Goal: Ask a question

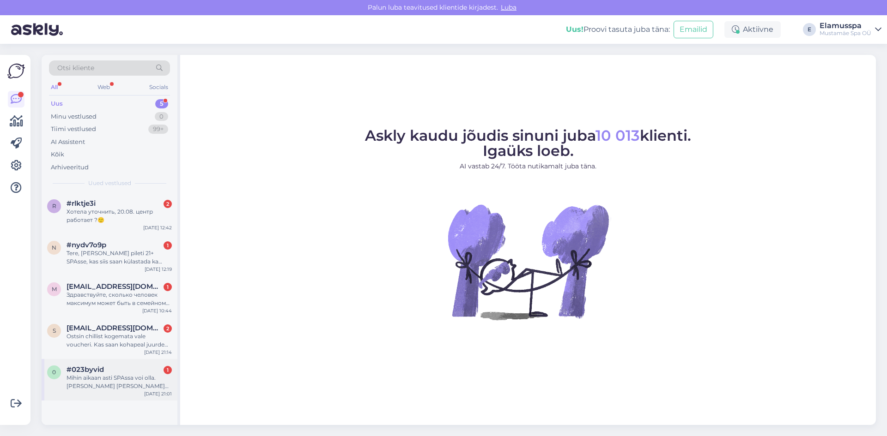
click at [109, 388] on div "Mihin aikaan asti SPAssa voi olla. [PERSON_NAME] [PERSON_NAME] on klo 24 ulkona…" at bounding box center [119, 382] width 105 height 17
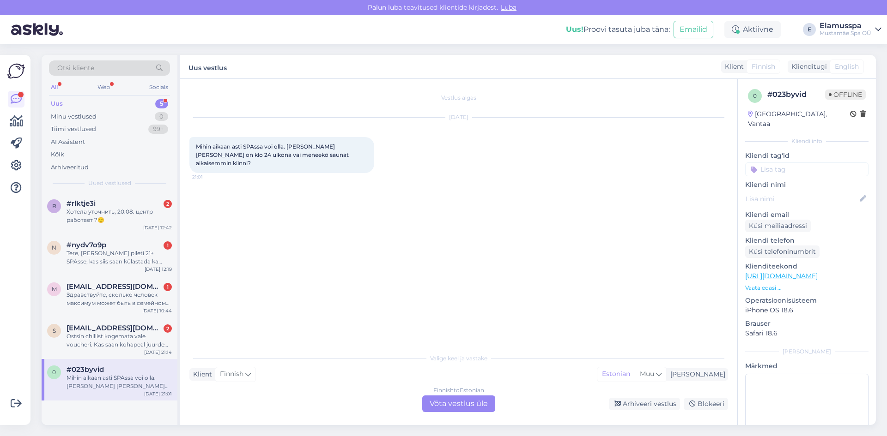
click at [480, 409] on div "Finnish to Estonian Võta vestlus üle" at bounding box center [458, 404] width 73 height 17
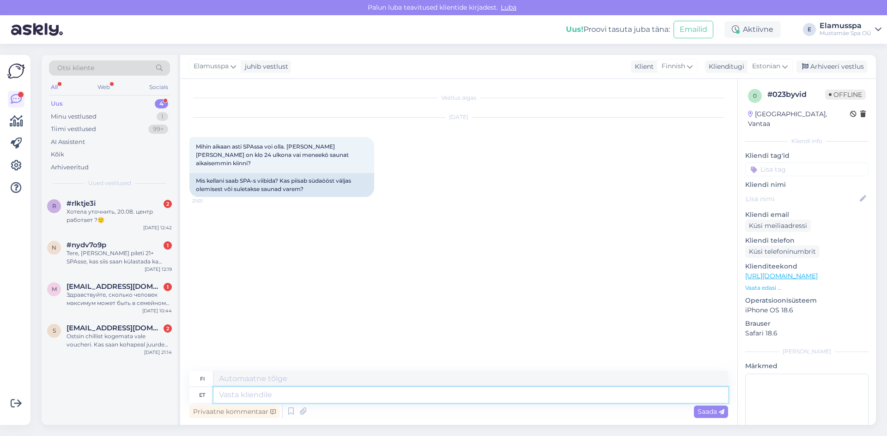
click at [258, 392] on textarea at bounding box center [470, 396] width 515 height 16
type textarea "Tere!"
type textarea "Hei!"
type textarea "Tere!"
type textarea "Hei! Sinä"
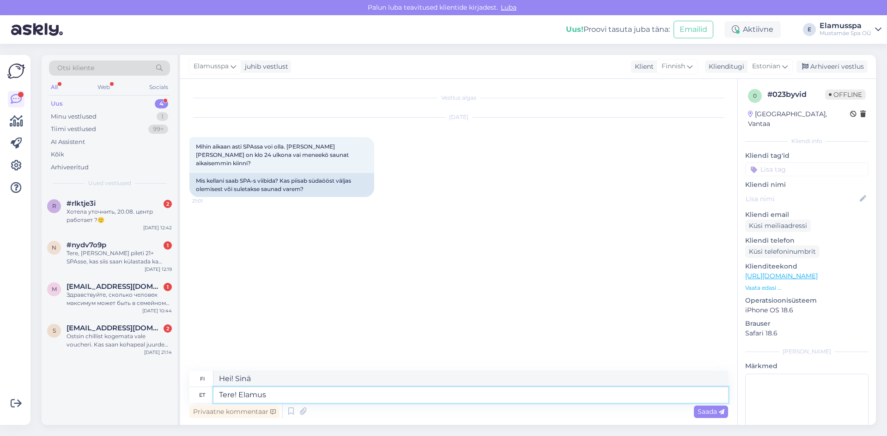
type textarea "Tere! Elamus"
type textarea "Hei! Kokemus"
type textarea "Tere! Elamus Spa"
type textarea "Hei! Koe kylpylä"
type textarea "Tere! Elamus Spa uksed s"
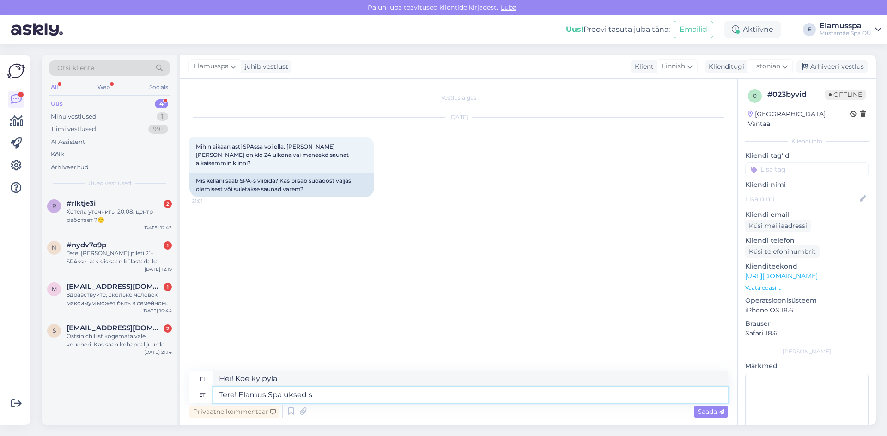
type textarea "Hei! Elamus Span ovet"
type textarea "Tere! Elamus Spa uksed suletakse"
type textarea "Hei! Elamus Span ovet sulkeutuvat"
type textarea "Tere! Elamus Spa uksed suletakse [PERSON_NAME] 1"
type textarea "Hei! Elamus Span ovet sulkeutuvat klo"
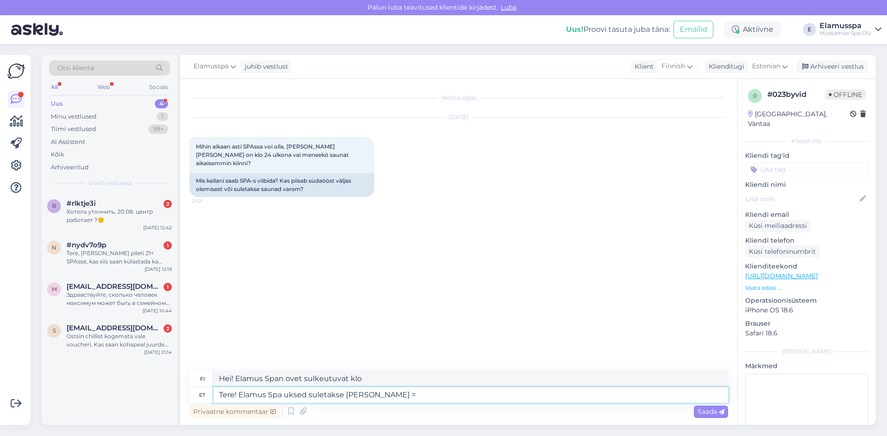
type textarea "Tere! Elamus Spa uksed suletakse [PERSON_NAME] =="
type textarea "Hei! Elamus Span ovet sulkeutuvat klo =="
type textarea "Tere! Elamus Spa uksed suletakse [PERSON_NAME]"
type textarea "Hei! Elamus Span ovet sulkeutuvat klo"
type textarea "Tere! Elamus Spa uksed suletakse [PERSON_NAME] 00:00, see"
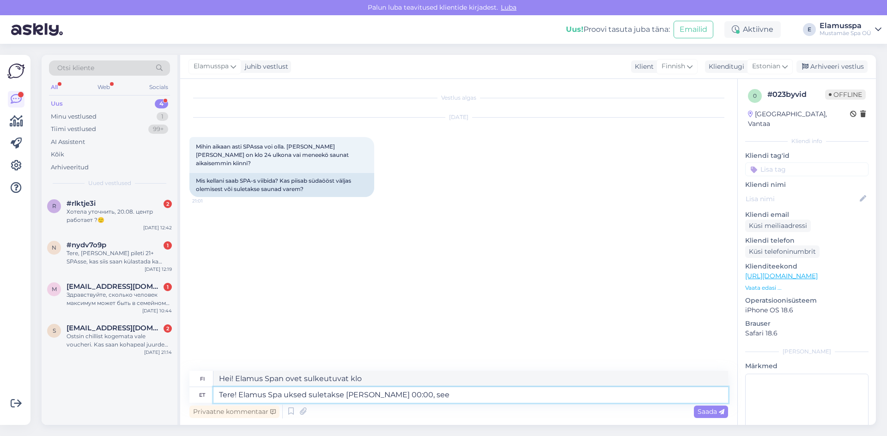
type textarea "Hei! Elamus Span ovet sulkeutuvat klo 00:00"
type textarea "Tere! Elamus Spa uksed suletakse [PERSON_NAME] 00:00, seega"
type textarea "Hei! Elamus Span ovet sulkeutuvat klo 00:00."
type textarea "Tere! Elamus Spa uksed suletakse [PERSON_NAME] 00:00, seega"
type textarea "Hei! Elamus Span ovet sulkeutuvat klo 00:00, joten"
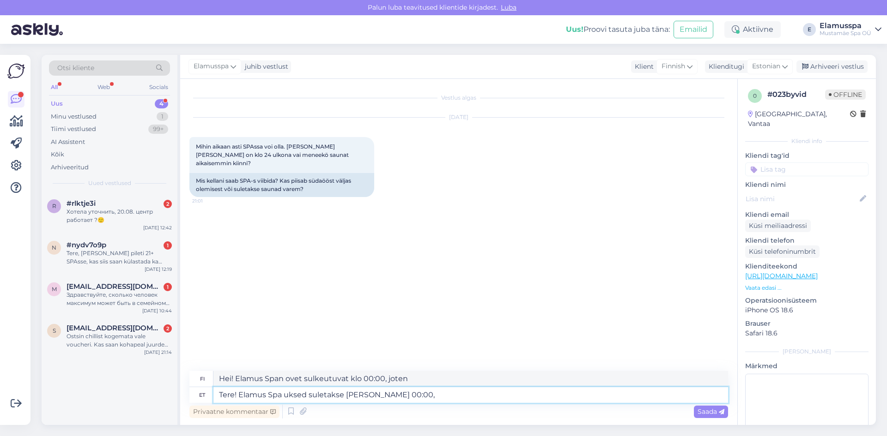
type textarea "Tere! Elamus Spa uksed suletakse [PERSON_NAME] 00:00,"
type textarea "Hei! Elamus Span ovet sulkeutuvat klo 00:00."
type textarea "Tere! Elamus Spa uksed suletakse [PERSON_NAME] 00:00."
type textarea "Hei! Elamus Span ovet sulkeutuvat klo 00:00."
type textarea "Tere! Elamus Spa uksed suletakse [PERSON_NAME] 00:00. Saunad"
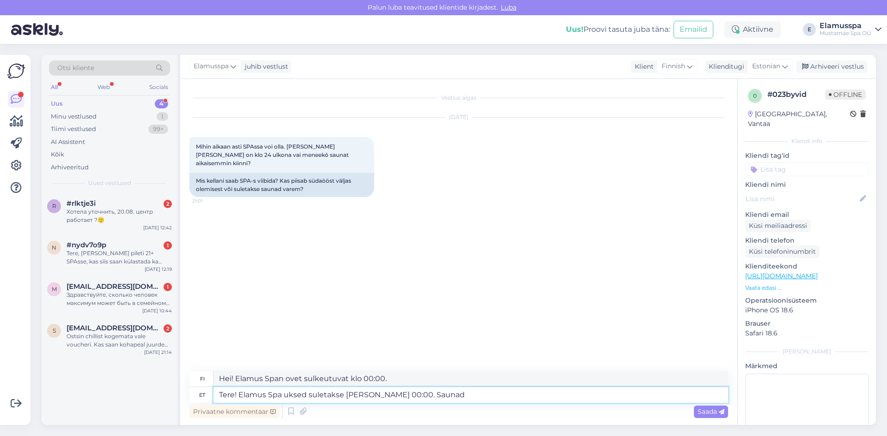
type textarea "Hei! Elamus Span ovet sulkeutuvat klo 00:00. Saunat"
type textarea "Tere! Elamus Spa uksed suletakse [PERSON_NAME] 00:00. Saunad töötavad kuni 23:4…"
type textarea "Hei! Elamus Span ovet sulkeutuvat klo 00.00. Saunat ovat avoinna klo 23.00 asti."
type textarea "Tere! Elamus Spa uksed suletakse [PERSON_NAME] 00:00. Saunad töötavad kuni 23:4…"
type textarea "Hei! Elamus Span ovet sulkeutuvat klo 00.00. Saunat ovat avoinna klo 23.45 asti…"
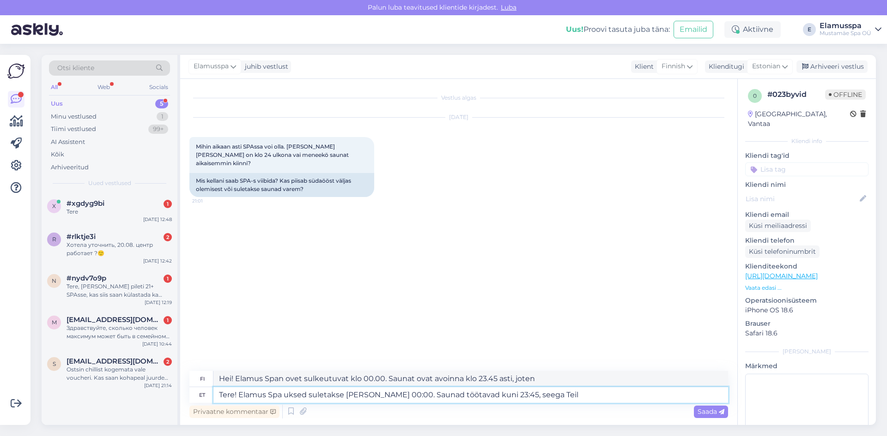
type textarea "Tere! Elamus Spa uksed suletakse [PERSON_NAME] 00:00. Saunad töötavad kuni 23:4…"
type textarea "Hei! Elamus Span ovet sulkeutuvat klo 00.00. Saunat ovat avoinna klo 23.45 asti…"
type textarea "Tere! Elamus Spa uksed suletakse [PERSON_NAME] 00:00. Saunad töötavad kuni 23:45"
type textarea "Hei! Elamus Span ovet sulkeutuvat klo 00.00. Saunat ovat avoinna klo 23.45 asti…"
type textarea "Tere! Elamus Spa uksed suletakse [PERSON_NAME] 00:00. Saunad töötavad kuni 2"
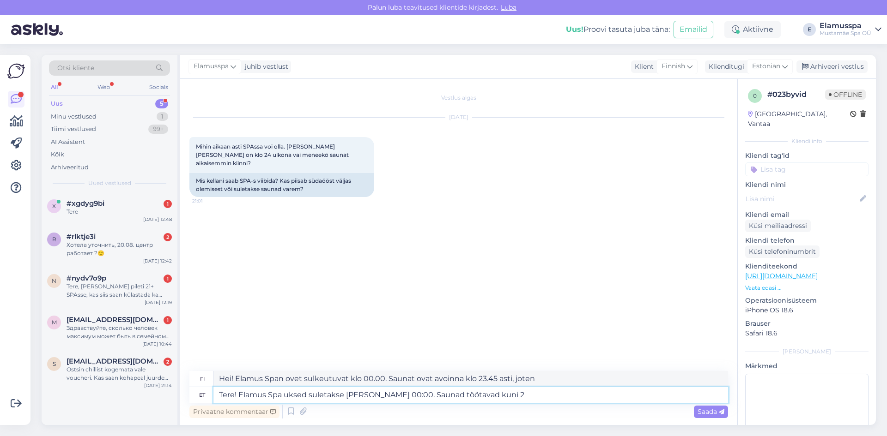
type textarea "Hei! Elamus Span ovet sulkeutuvat klo 00.00. Saunat ovat avoinna klo 23.45 asti."
type textarea "Tere! Elamus Spa uksed suletakse [PERSON_NAME] 00:00. Saunad töötavad kuni"
type textarea "Hei! Elamus Span ovet sulkeutuvat klo 00:00. Saunat ovat avoinna asti"
type textarea "Tere! Elamus Spa uksed suletakse [PERSON_NAME] 00:00. Saunad t"
type textarea "Hei! Elamus Span ovet sulkeutuvat klo 00:00. Saunat ovat avoinna."
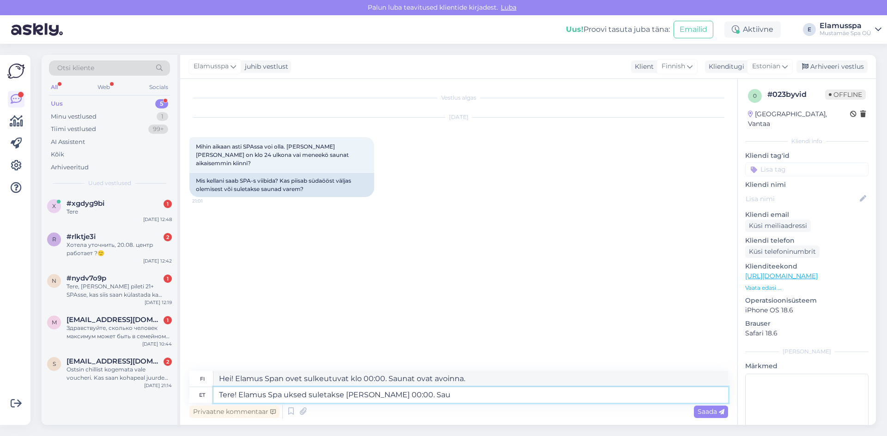
type textarea "Tere! Elamus Spa uksed suletakse [PERSON_NAME] 00:00. Sa"
type textarea "Hei! Elamus Span ovet sulkeutuvat klo 00:00. Saunat"
type textarea "Tere! Elamus Spa uksed suletakse [PERSON_NAME] 00:00."
type textarea "Hei! Elamus Span ovet sulkeutuvat klo 00:00."
type textarea "Tere! Elamus Spa uksed suletakse [PERSON_NAME] 00:00, ja"
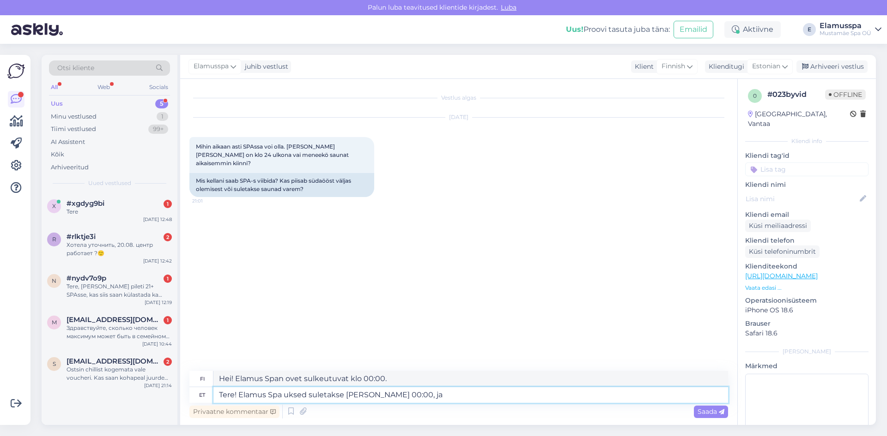
type textarea "Hei! Elamus Span ovet sulkeutuvat klo 00:00, ja"
type textarea "Tere! Elamus Spa uksed suletakse [PERSON_NAME] 00:00, ja selleks"
type textarea "Hei! Elamus Span ovet sulkeutuvat klo 00:00, ja tätä varten"
type textarea "Tere! Elamus Spa uksed suletakse [PERSON_NAME] 00:00, ja selleks ajaks"
type textarea "Hei! Elamus Span ovet sulkeutuvat klo 00:00, ja siihen mennessä"
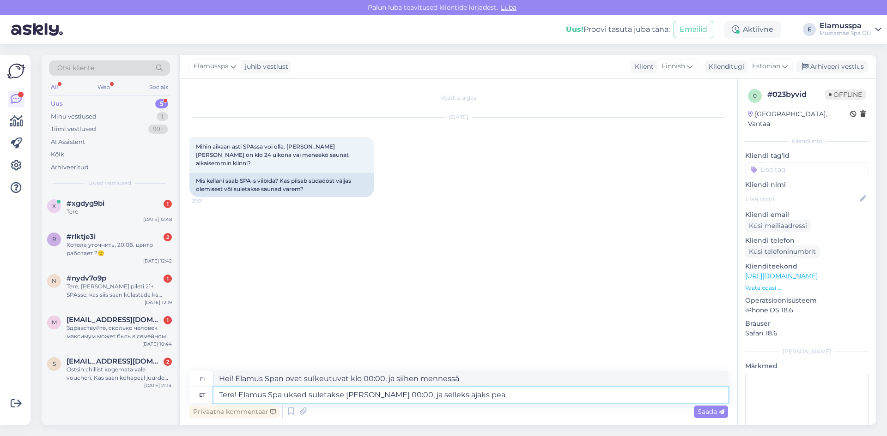
type textarea "Tere! Elamus Spa uksed suletakse [PERSON_NAME] 00:00, ja selleks ajaks peab"
type textarea "Hei! Elamus Span ovet sulkeutuvat klo 00:00, ja siihen mennessä sinun on oltava"
type textarea "Tere! Elamus Spa uksed suletakse [PERSON_NAME] 00:00, ja selleks ajaks peab ole…"
type textarea "Hei! Elamus Span ovet sulkeutuvat klo 00:00, [PERSON_NAME] on oltava ulkona sii…"
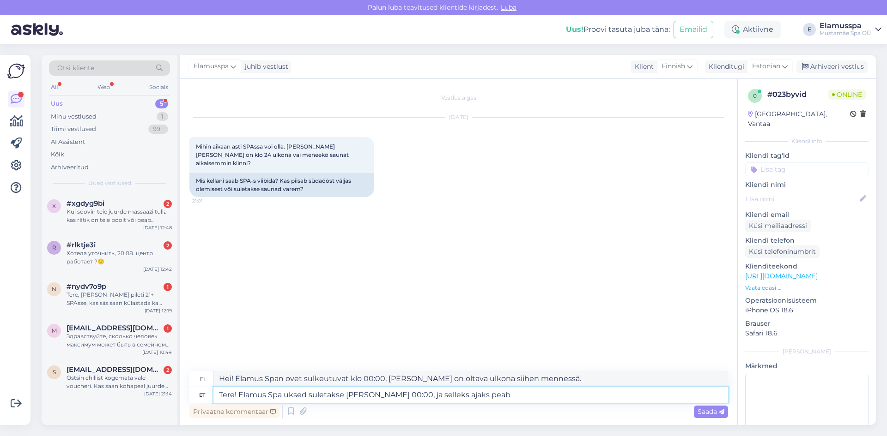
type textarea "Tere! Elamus Spa uksed suletakse [PERSON_NAME] 00:00, ja selleks ajaks peab"
type textarea "Hei! Elamus Span ovet sulkeutuvat klo 00:00, ja siihen mennessä sinun on oltava"
type textarea "Tere! Elamus Spa uksed suletakse [PERSON_NAME] 00:00, ja selleks aja"
type textarea "Hei! Elamus Span ovet sulkeutuvat klo 00:00, ja siihen mennessä"
type textarea "Tere! Elamus Spa uksed suletakse [PERSON_NAME] 00:00, ja selleks ajak"
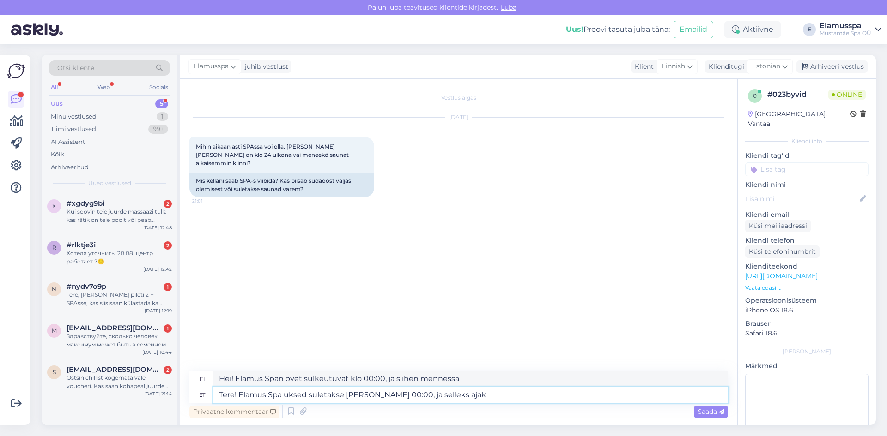
type textarea "Hei! Elamus Span ovet sulkeutuvat klo 00:00, ja siihen aikaan"
type textarea "Tere! Elamus Spa uksed suletakse [PERSON_NAME] 00:00, ja selleks ajaks"
type textarea "Hei! Elamus Span ovet sulkeutuvat klo 00:00, ja siihen mennessä"
